Goal: Find specific page/section: Find specific page/section

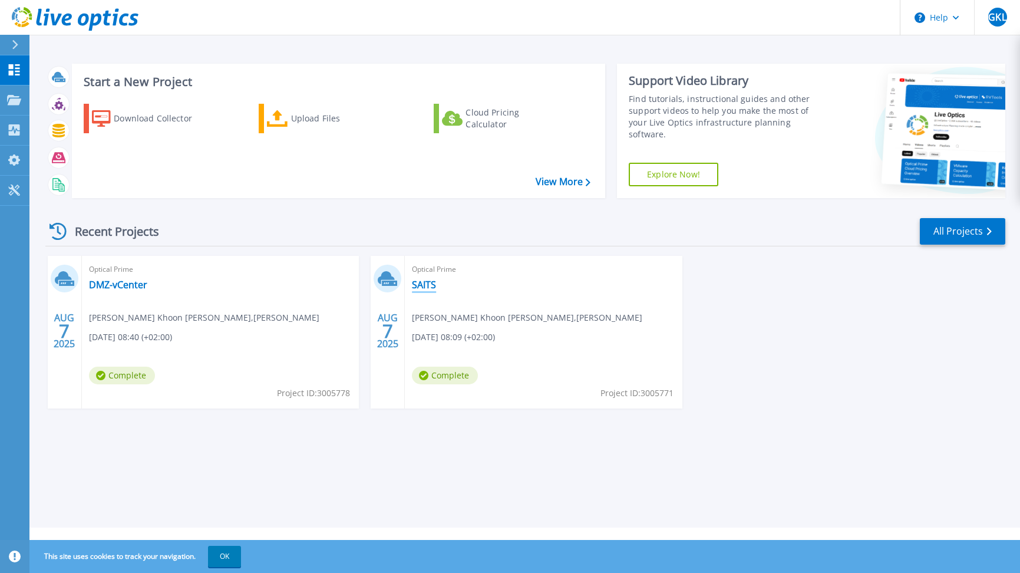
click at [424, 285] on link "SAITS" at bounding box center [424, 285] width 24 height 12
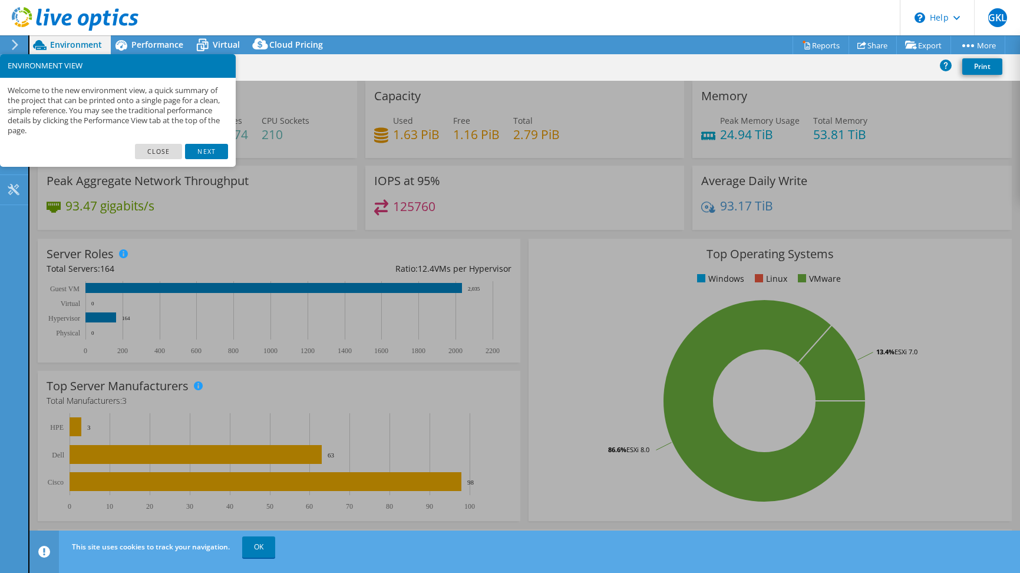
select select "EUFrankfurt"
select select "EUR"
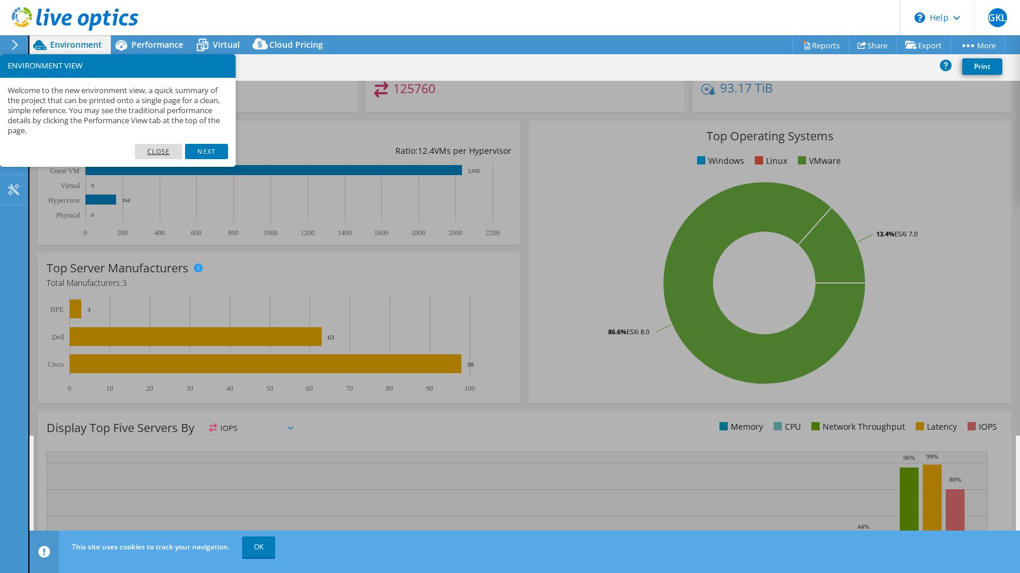
click at [152, 149] on link "Close" at bounding box center [159, 151] width 48 height 15
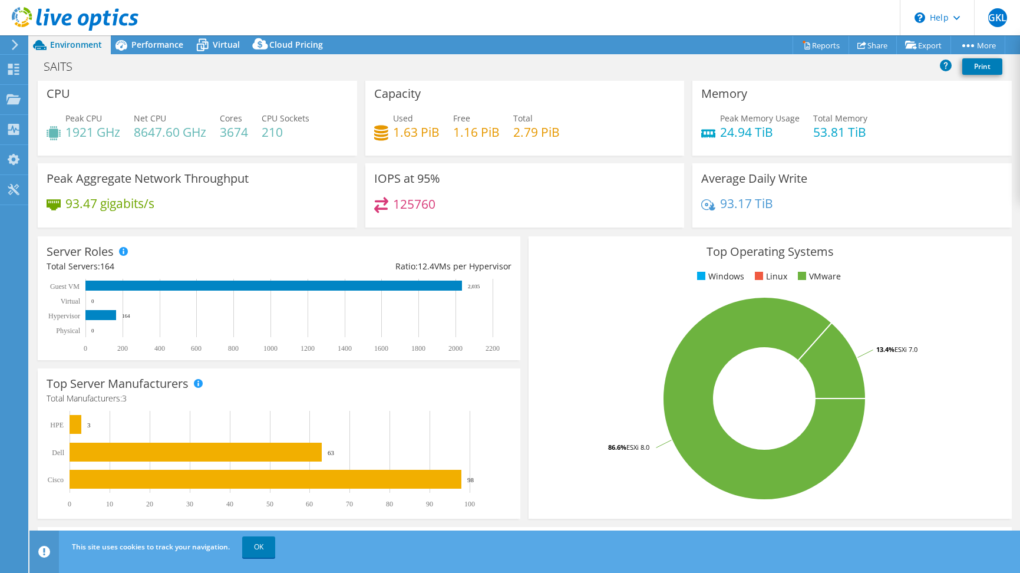
scroll to position [0, 0]
